Goal: Information Seeking & Learning: Compare options

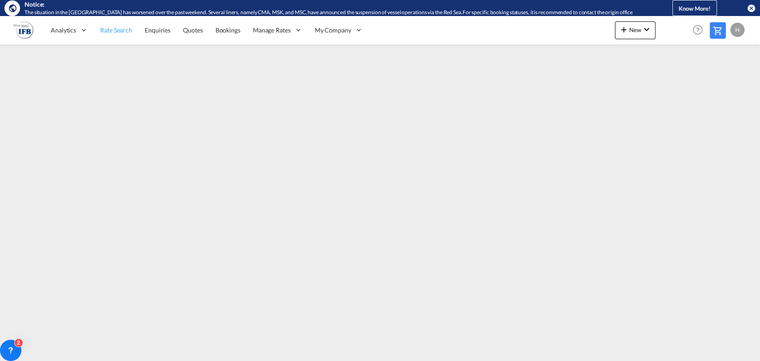
click at [118, 29] on span "Rate Search" at bounding box center [116, 30] width 32 height 8
